Goal: Task Accomplishment & Management: Manage account settings

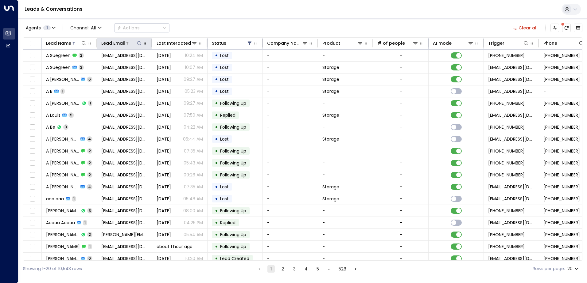
click at [139, 42] on icon at bounding box center [139, 43] width 5 height 5
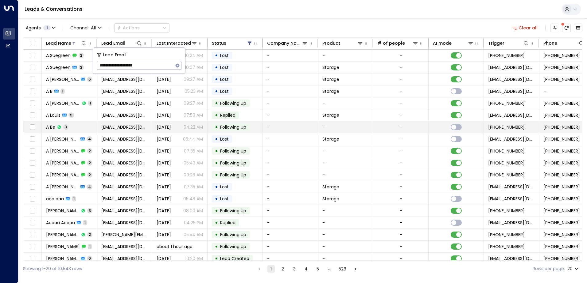
type input "**********"
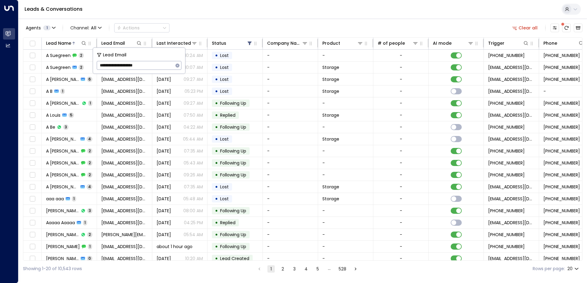
click at [194, 8] on div "Leads & Conversations" at bounding box center [302, 9] width 568 height 19
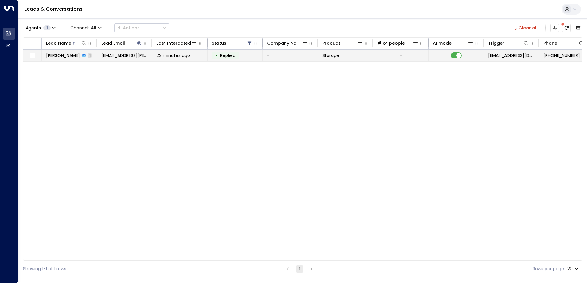
click at [86, 59] on td "[PERSON_NAME] 1" at bounding box center [69, 56] width 55 height 12
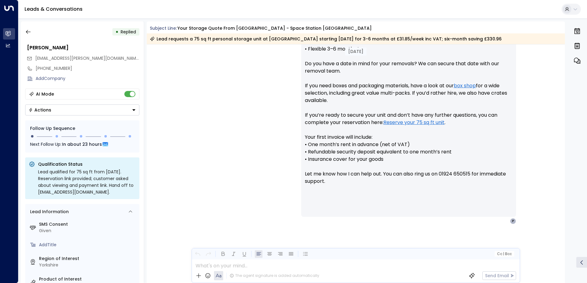
scroll to position [294, 0]
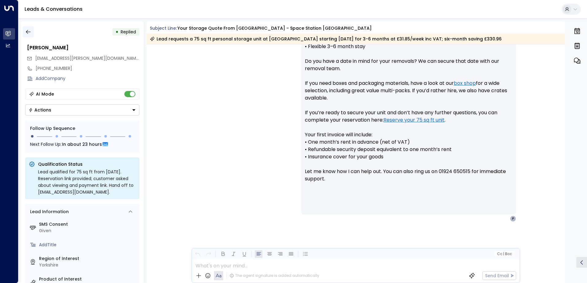
click at [29, 32] on icon "button" at bounding box center [28, 32] width 5 height 4
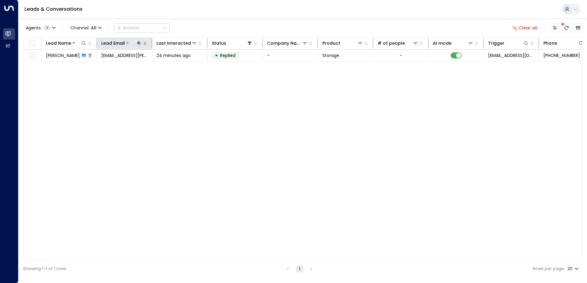
click at [139, 43] on icon at bounding box center [139, 43] width 4 height 4
click at [177, 67] on icon "button" at bounding box center [177, 65] width 4 height 4
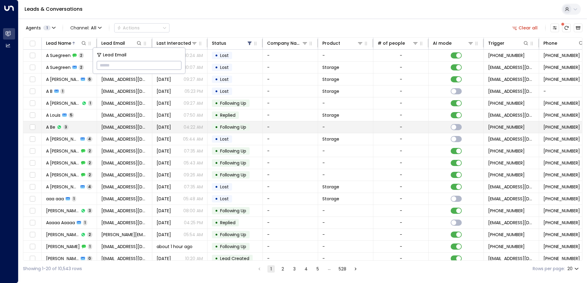
type input "**********"
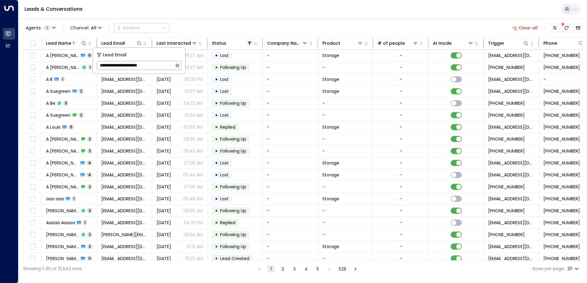
click at [180, 13] on div "Leads & Conversations" at bounding box center [302, 9] width 568 height 19
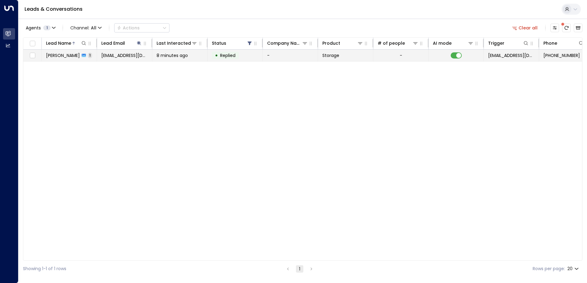
click at [73, 57] on div "[PERSON_NAME] 1" at bounding box center [69, 55] width 46 height 6
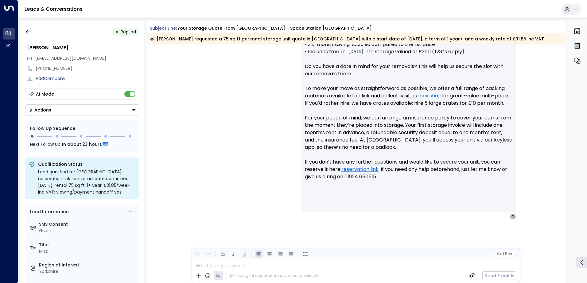
scroll to position [279, 0]
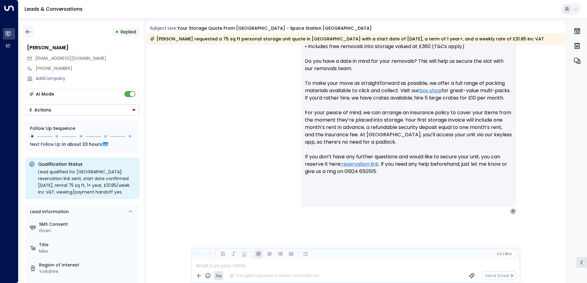
click at [33, 32] on button "button" at bounding box center [28, 31] width 11 height 11
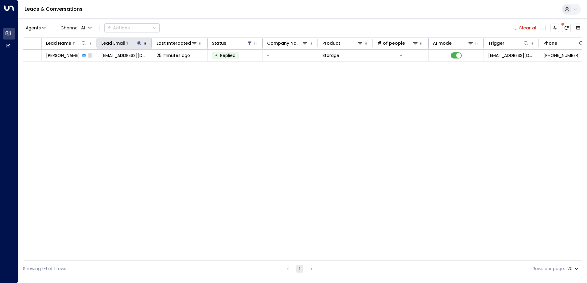
click at [138, 44] on icon at bounding box center [139, 43] width 4 height 4
click at [176, 65] on icon "button" at bounding box center [177, 65] width 4 height 4
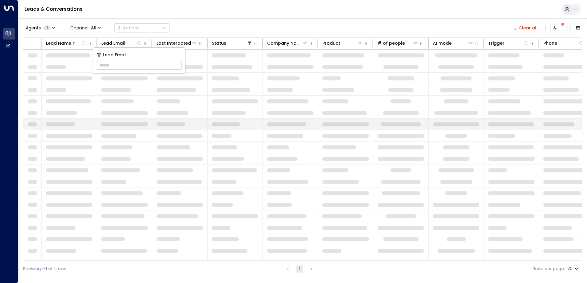
type input "**********"
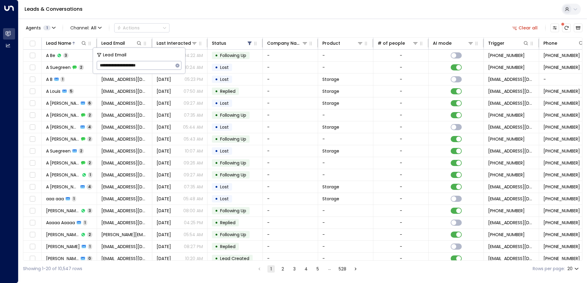
click at [184, 14] on div "Leads & Conversations" at bounding box center [302, 9] width 568 height 19
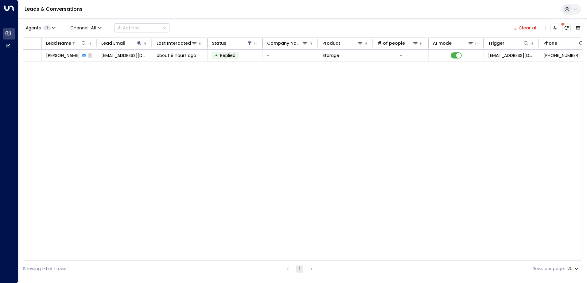
click at [78, 58] on div "[PERSON_NAME] 1" at bounding box center [69, 55] width 46 height 6
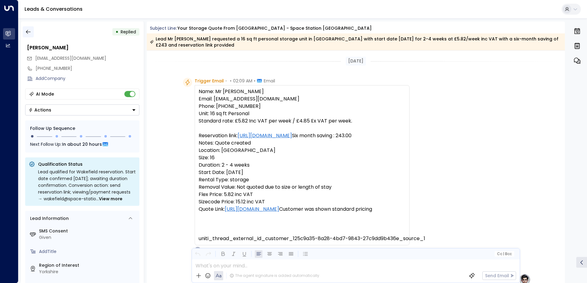
click at [29, 33] on icon "button" at bounding box center [28, 32] width 6 height 6
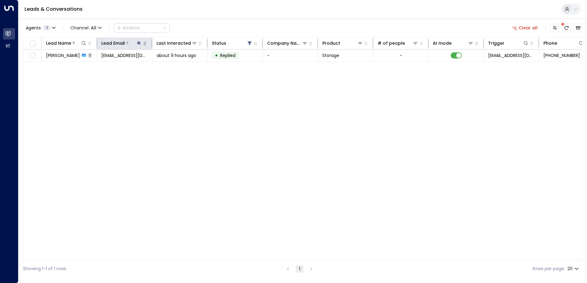
click at [139, 42] on icon at bounding box center [139, 43] width 4 height 4
click at [177, 66] on icon "button" at bounding box center [177, 65] width 5 height 5
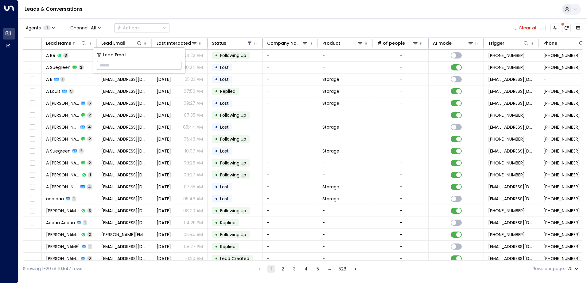
type input "**********"
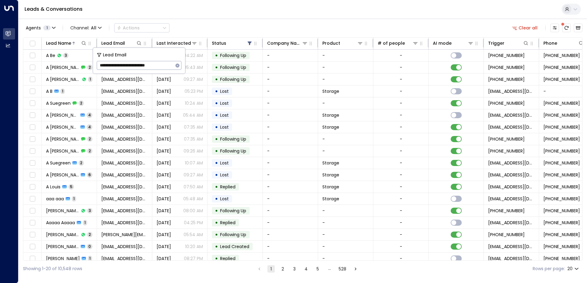
click at [180, 9] on div "Leads & Conversations" at bounding box center [302, 9] width 568 height 19
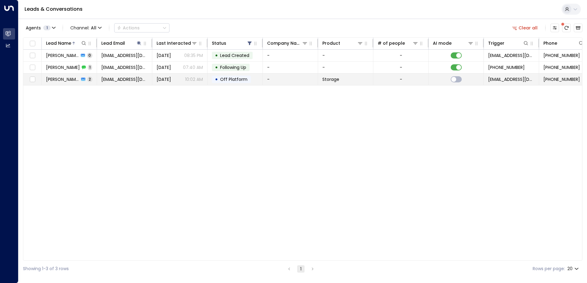
click at [63, 79] on span "[PERSON_NAME]" at bounding box center [62, 79] width 33 height 6
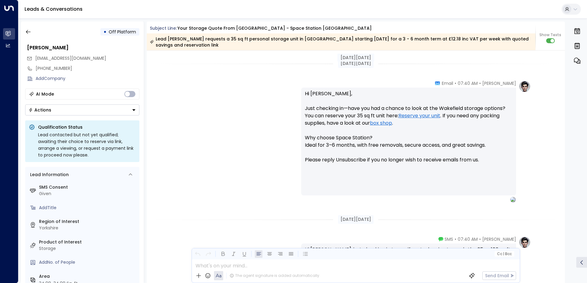
scroll to position [534, 0]
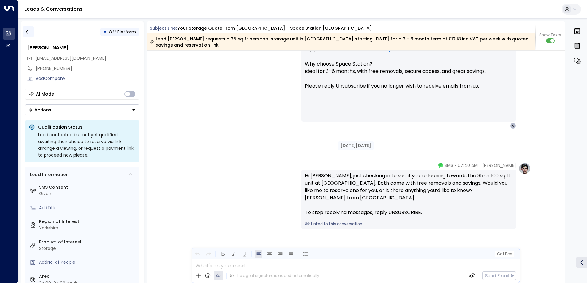
click at [29, 33] on icon "button" at bounding box center [28, 32] width 6 height 6
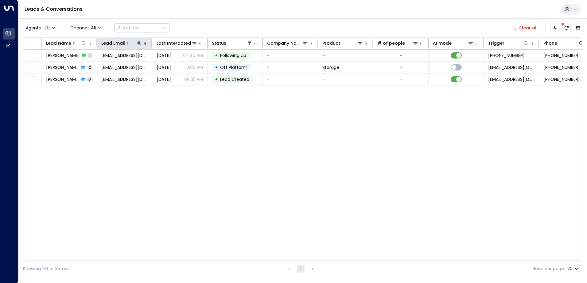
click at [138, 43] on icon at bounding box center [139, 43] width 4 height 4
click at [178, 67] on icon "button" at bounding box center [177, 65] width 4 height 4
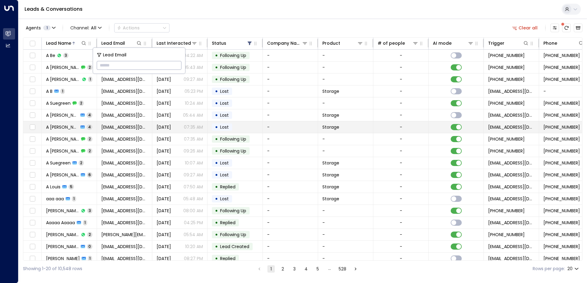
type input "**********"
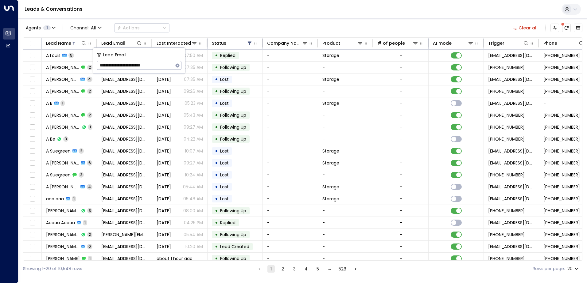
click at [182, 10] on div "Leads & Conversations" at bounding box center [302, 9] width 568 height 19
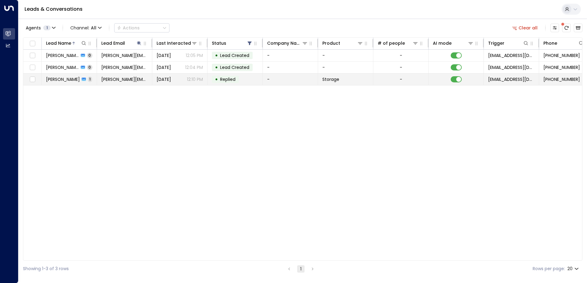
click at [70, 81] on span "[PERSON_NAME]" at bounding box center [63, 79] width 34 height 6
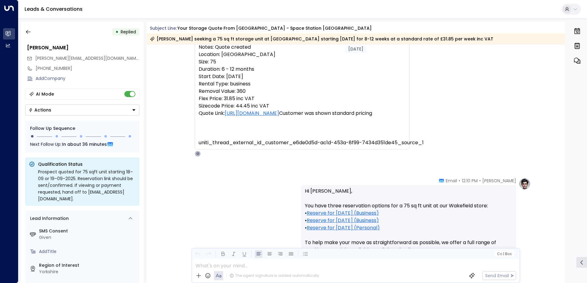
scroll to position [29, 0]
